Goal: Task Accomplishment & Management: Use online tool/utility

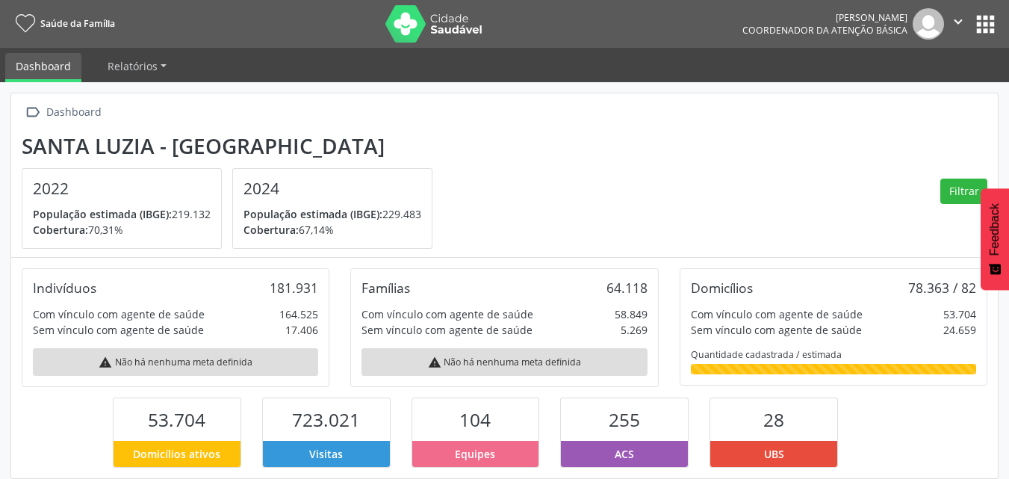
click at [980, 24] on button "apps" at bounding box center [985, 24] width 26 height 26
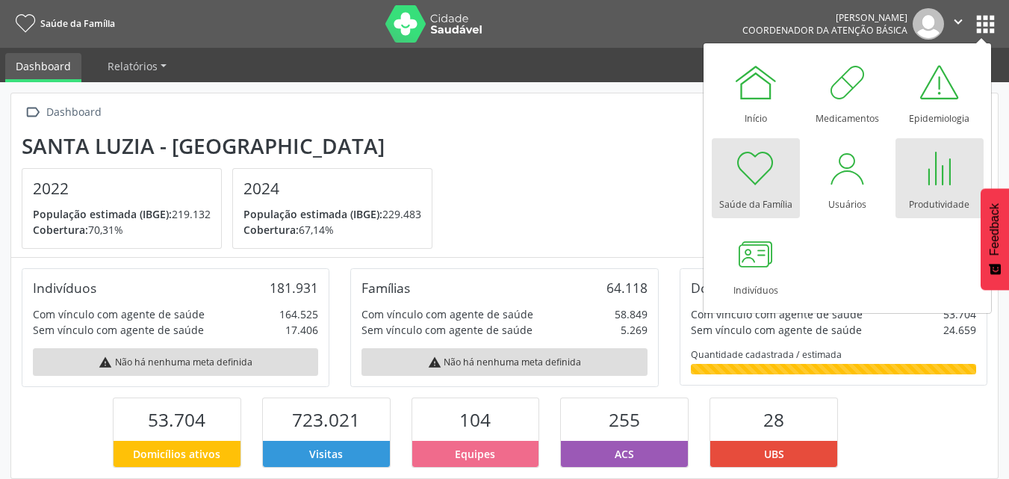
click at [921, 178] on div at bounding box center [939, 168] width 45 height 45
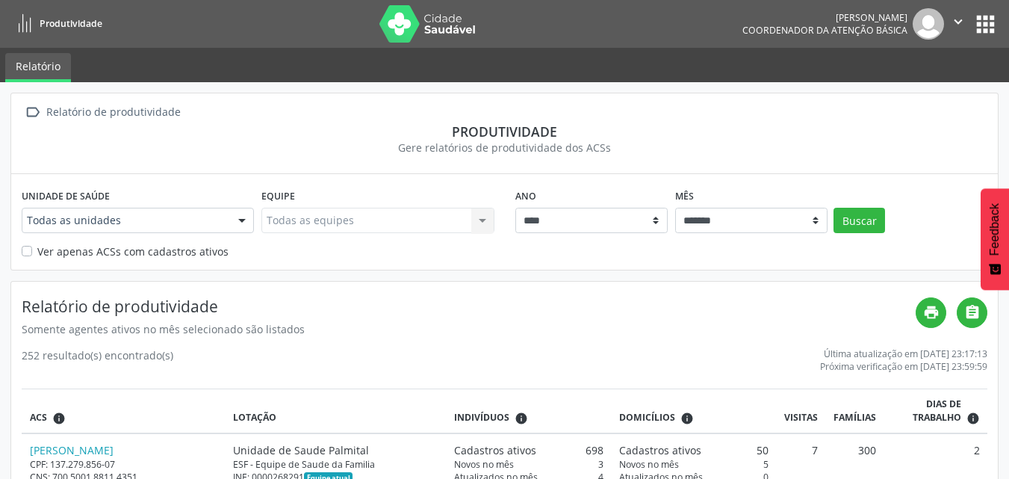
click at [980, 23] on button "apps" at bounding box center [985, 24] width 26 height 26
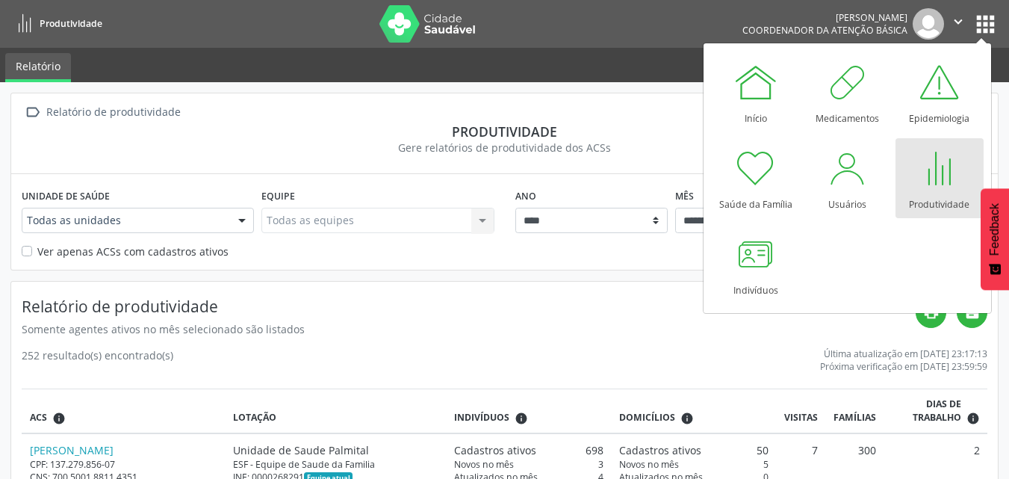
click at [924, 171] on div at bounding box center [939, 168] width 45 height 45
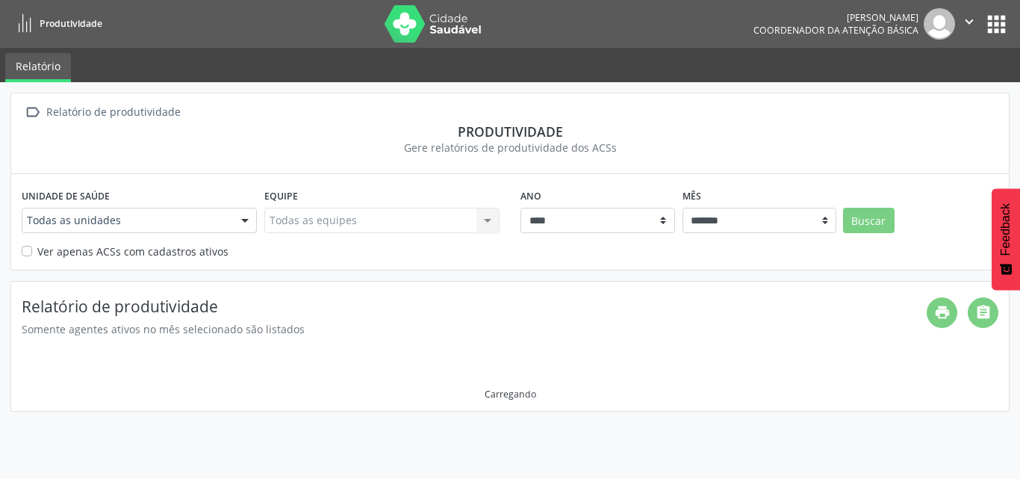
click at [43, 67] on link "Relatório" at bounding box center [38, 67] width 66 height 29
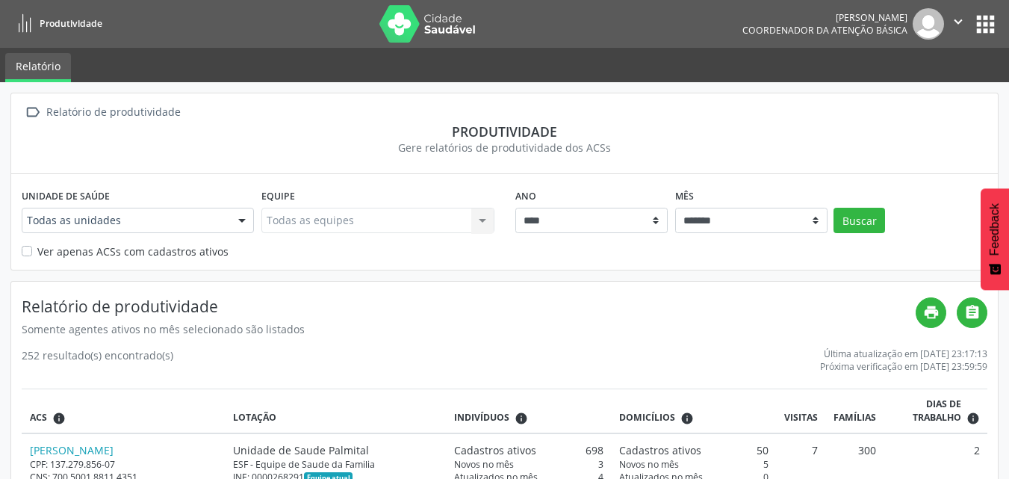
click at [985, 37] on div "Adriana Soares Maduro da Costa Coordenador da Atenção Básica  Configurações Sa…" at bounding box center [870, 23] width 256 height 31
click at [984, 22] on button "apps" at bounding box center [985, 24] width 26 height 26
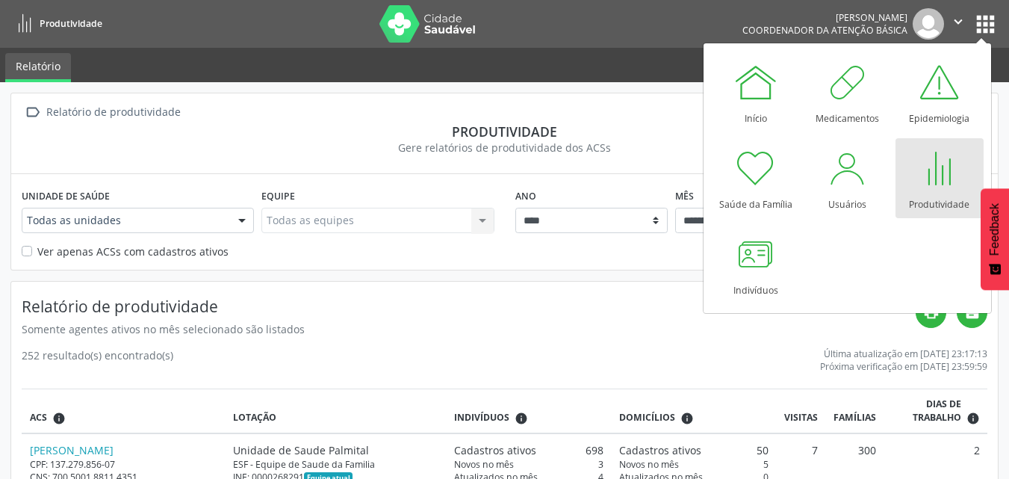
click at [285, 116] on div " Relatório de produtividade" at bounding box center [504, 113] width 965 height 22
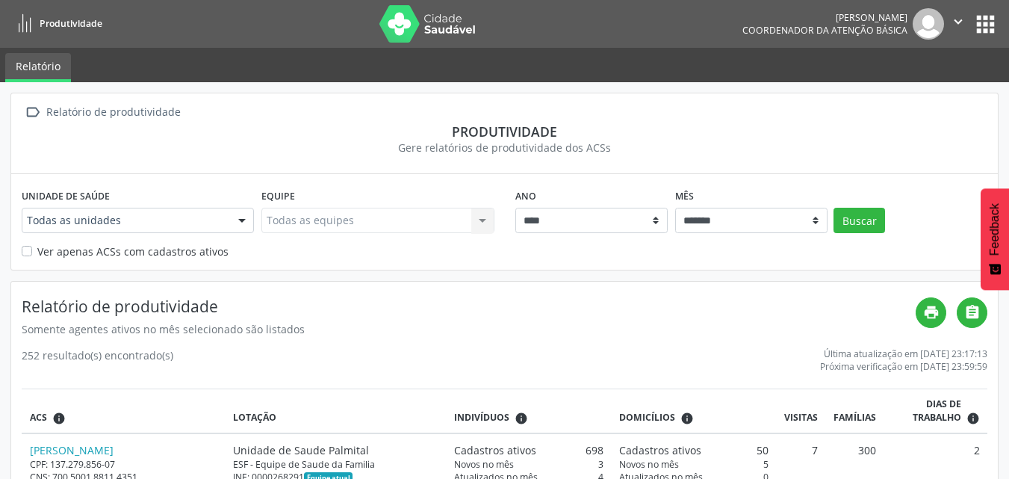
click at [37, 64] on link "Relatório" at bounding box center [38, 67] width 66 height 29
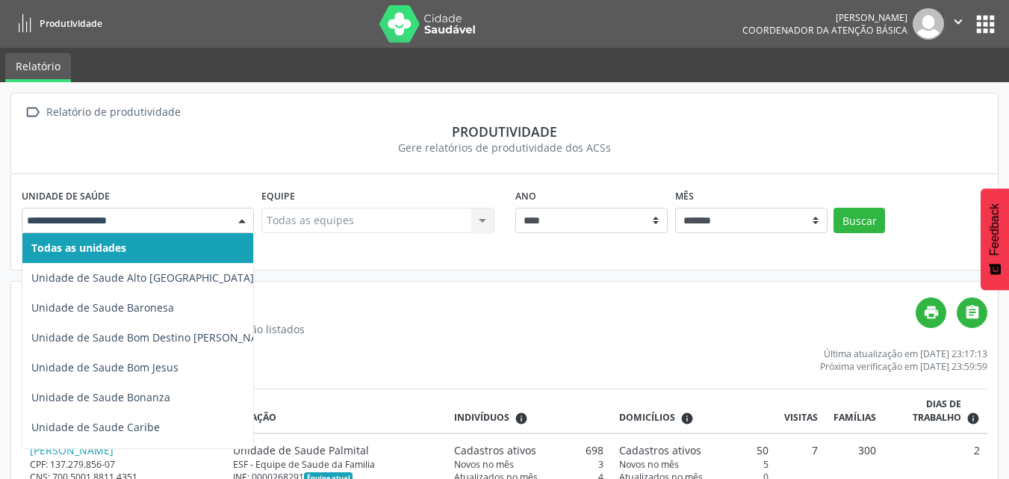
click at [241, 224] on div at bounding box center [242, 220] width 22 height 25
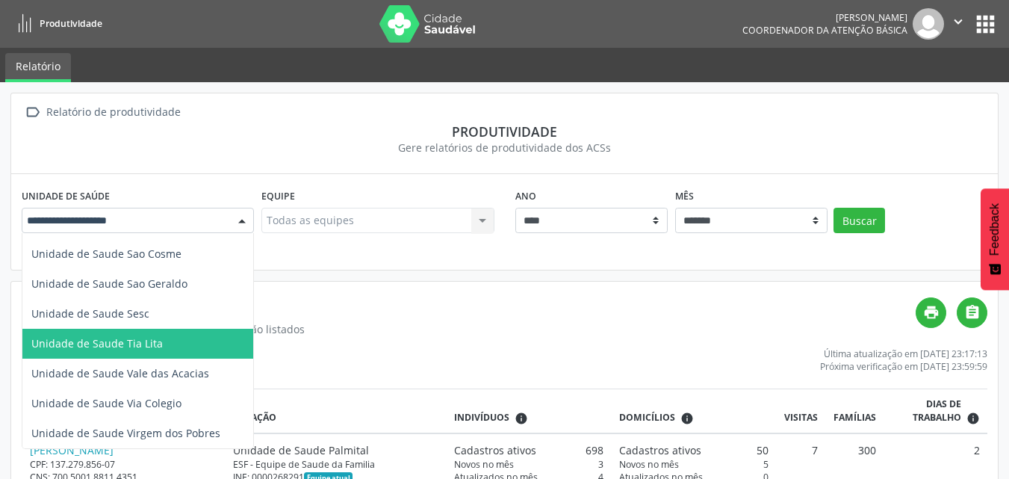
scroll to position [75, 0]
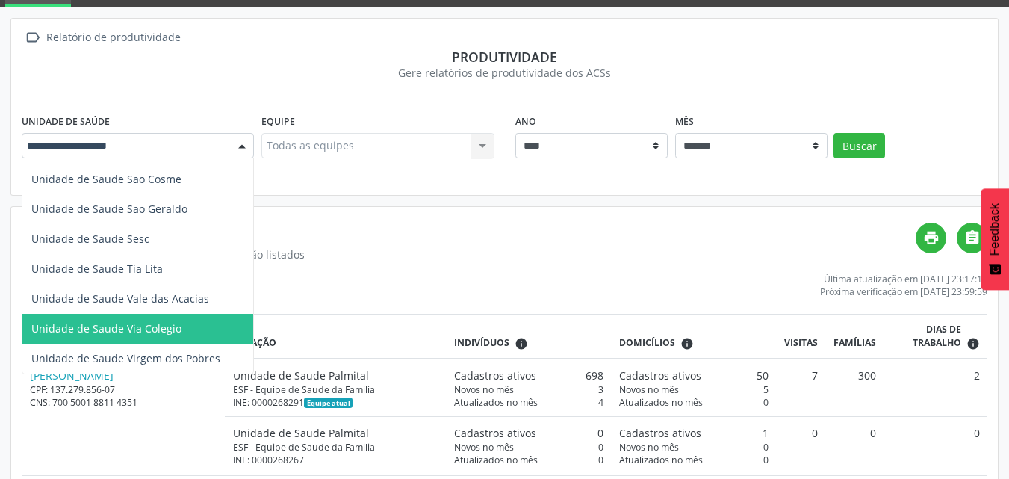
click at [149, 321] on span "Unidade de Saude Via Colegio" at bounding box center [106, 328] width 150 height 14
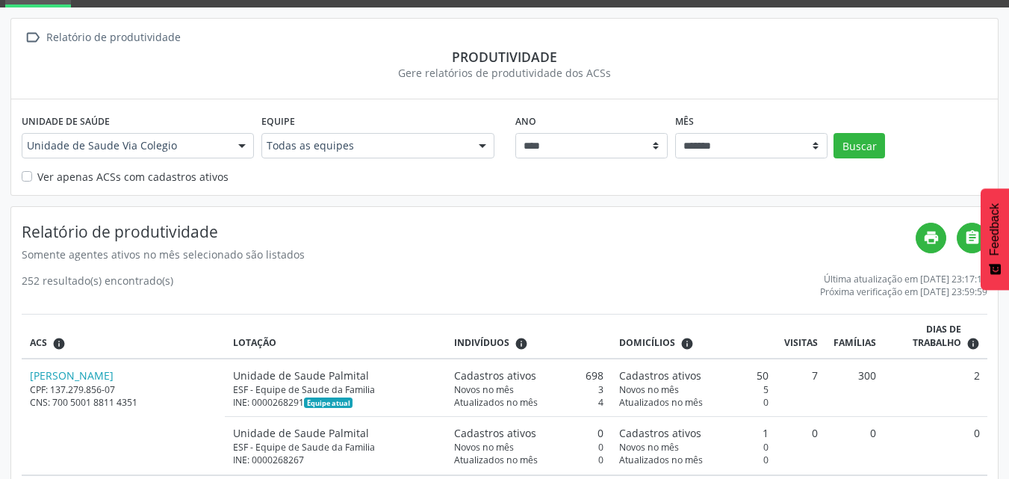
scroll to position [149, 0]
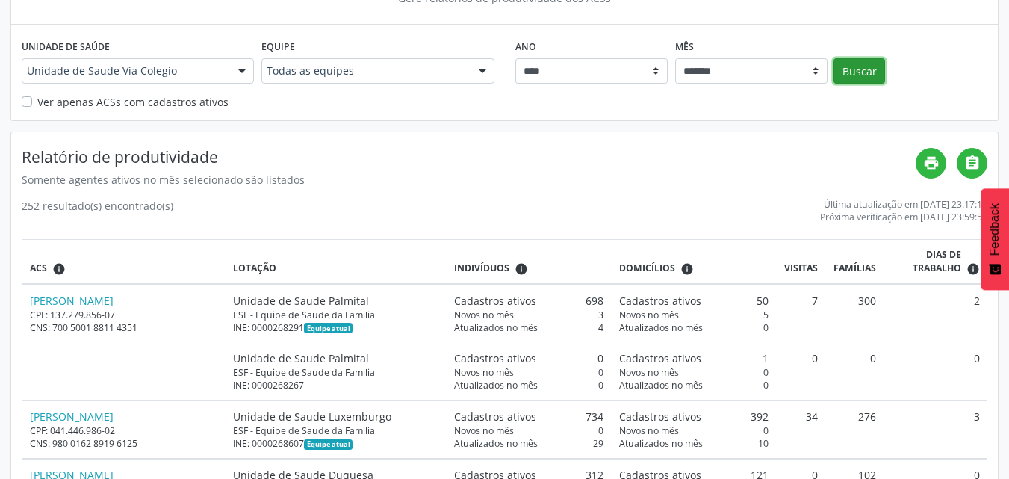
click at [865, 76] on button "Buscar" at bounding box center [859, 70] width 52 height 25
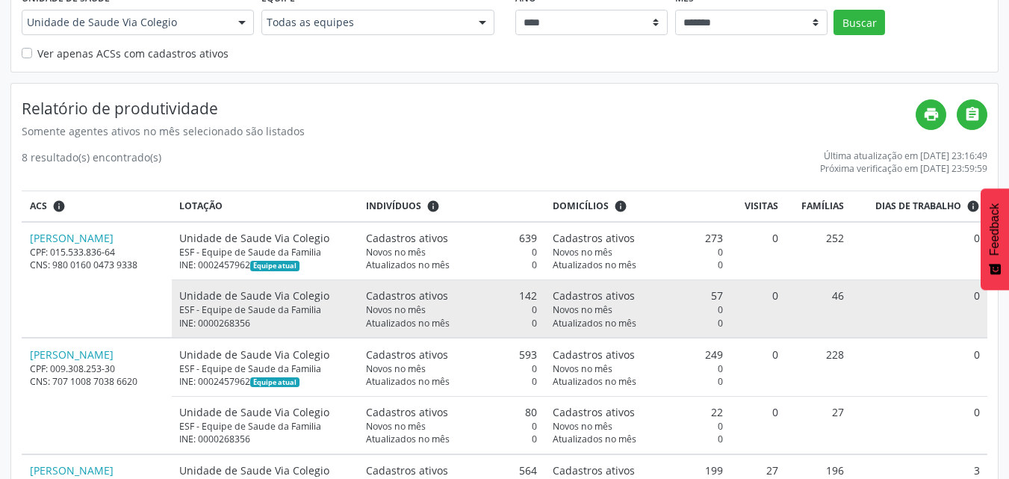
scroll to position [224, 0]
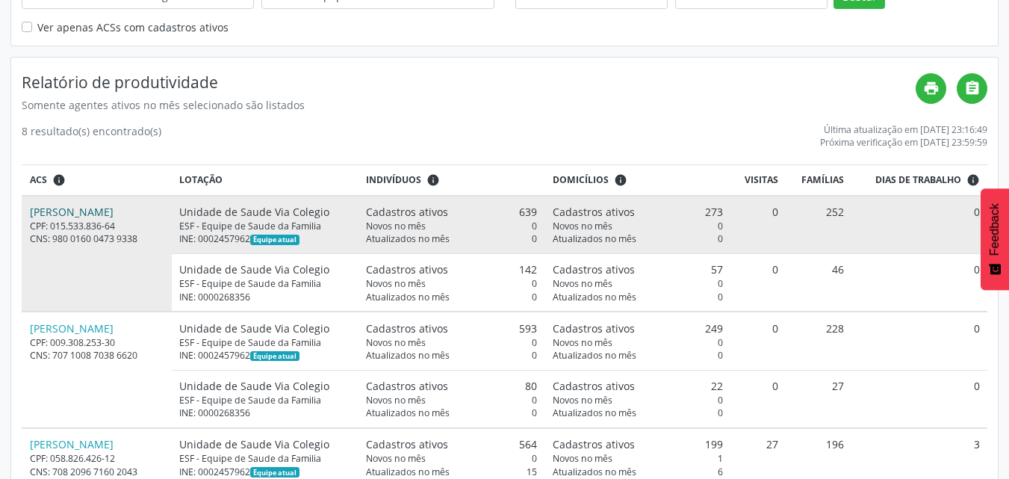
click at [113, 211] on link "[PERSON_NAME]" at bounding box center [72, 212] width 84 height 14
